Goal: Use online tool/utility: Utilize a website feature to perform a specific function

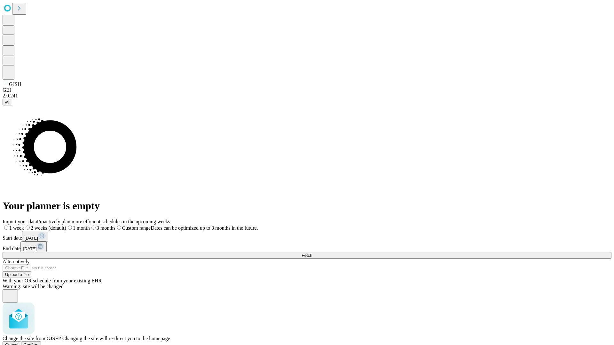
click at [39, 343] on span "Confirm" at bounding box center [31, 345] width 15 height 5
click at [20, 225] on label "1 week" at bounding box center [11, 227] width 17 height 5
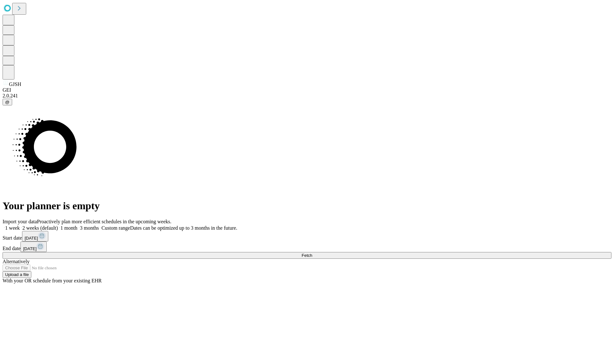
click at [312, 253] on span "Fetch" at bounding box center [306, 255] width 11 height 5
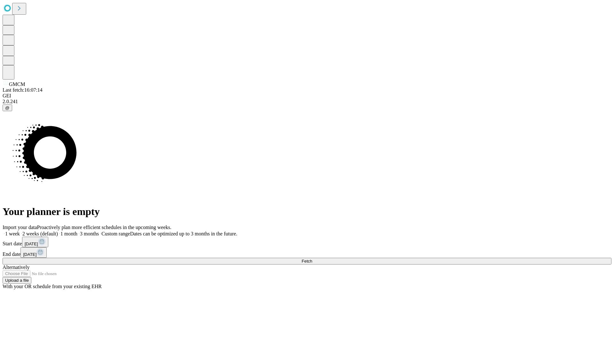
click at [312, 259] on span "Fetch" at bounding box center [306, 261] width 11 height 5
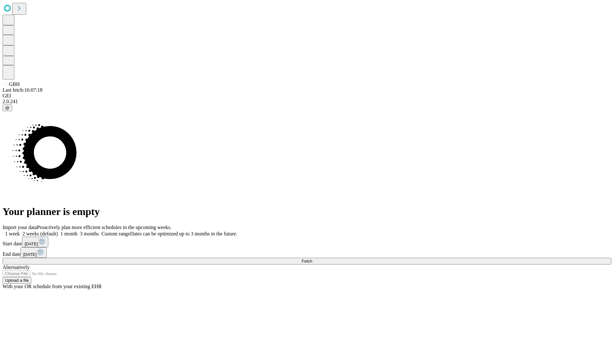
click at [20, 231] on label "1 week" at bounding box center [11, 233] width 17 height 5
click at [312, 259] on span "Fetch" at bounding box center [306, 261] width 11 height 5
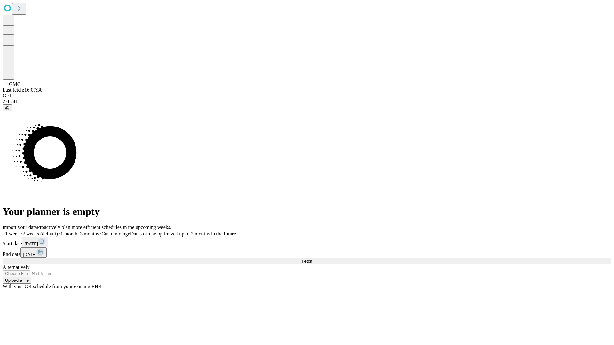
click at [20, 231] on label "1 week" at bounding box center [11, 233] width 17 height 5
click at [312, 259] on span "Fetch" at bounding box center [306, 261] width 11 height 5
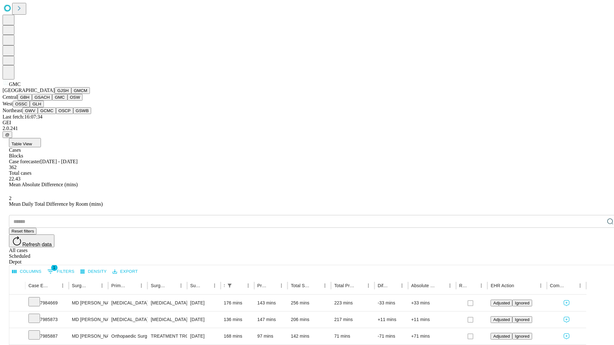
click at [67, 101] on button "OSW" at bounding box center [74, 97] width 15 height 7
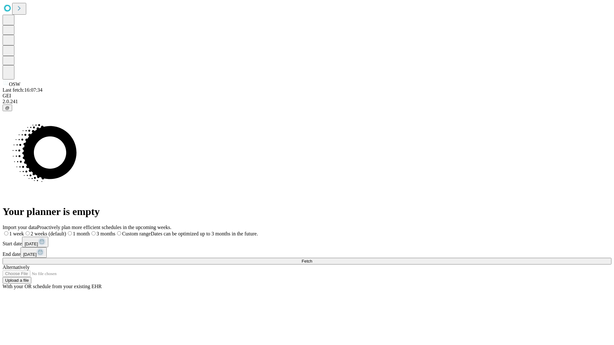
click at [24, 231] on label "1 week" at bounding box center [13, 233] width 21 height 5
click at [312, 259] on span "Fetch" at bounding box center [306, 261] width 11 height 5
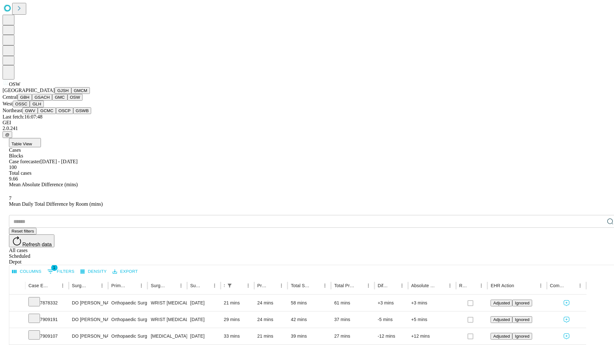
click at [30, 107] on button "OSSC" at bounding box center [21, 104] width 17 height 7
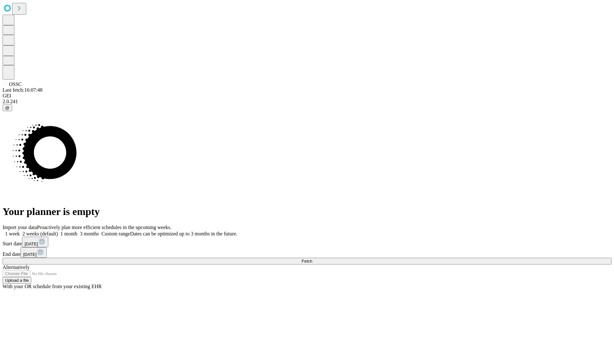
click at [20, 231] on label "1 week" at bounding box center [11, 233] width 17 height 5
click at [312, 259] on span "Fetch" at bounding box center [306, 261] width 11 height 5
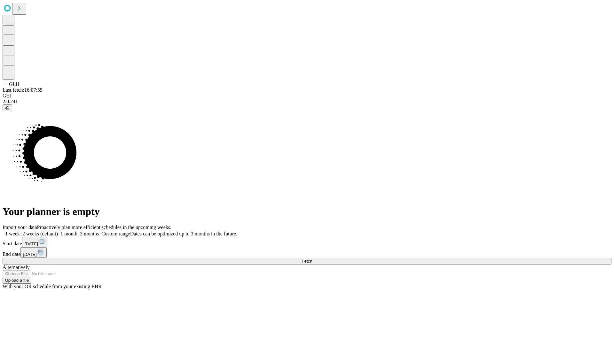
click at [20, 231] on label "1 week" at bounding box center [11, 233] width 17 height 5
click at [312, 259] on span "Fetch" at bounding box center [306, 261] width 11 height 5
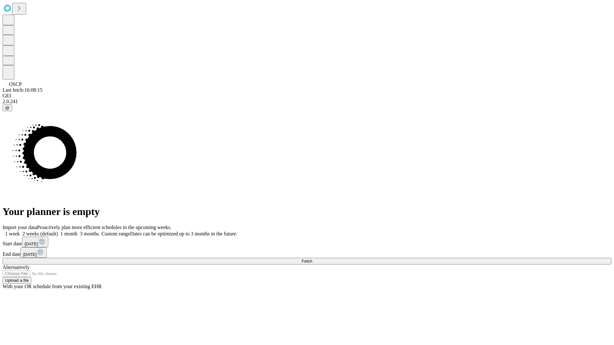
click at [312, 259] on span "Fetch" at bounding box center [306, 261] width 11 height 5
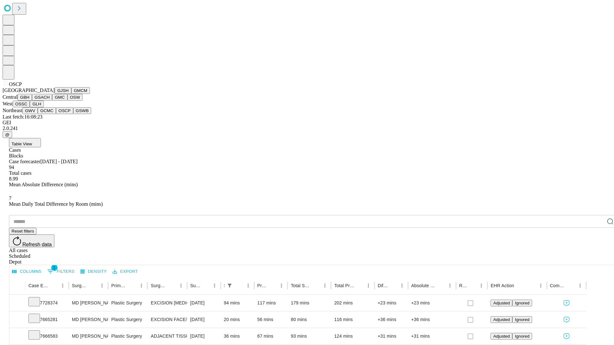
click at [73, 114] on button "GSWB" at bounding box center [82, 110] width 18 height 7
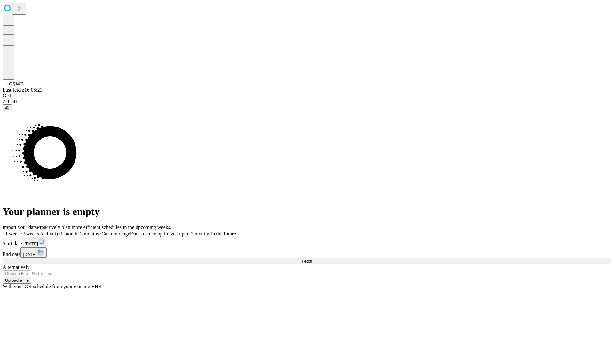
click at [20, 231] on label "1 week" at bounding box center [11, 233] width 17 height 5
click at [312, 259] on span "Fetch" at bounding box center [306, 261] width 11 height 5
